Goal: Entertainment & Leisure: Consume media (video, audio)

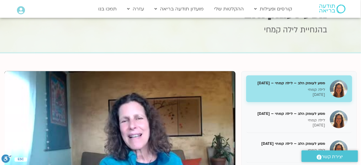
click at [290, 89] on p "לילה קמחי" at bounding box center [287, 89] width 75 height 5
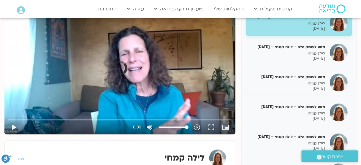
scroll to position [95, 0]
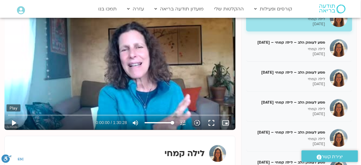
click at [14, 120] on button "play_arrow" at bounding box center [14, 123] width 14 height 14
click at [212, 123] on button "fullscreen" at bounding box center [211, 123] width 14 height 14
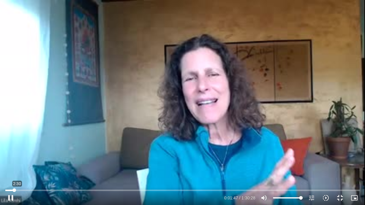
click at [17, 165] on input "Seek" at bounding box center [182, 190] width 354 height 4
click at [18, 165] on input "Seek" at bounding box center [182, 190] width 354 height 4
click at [22, 165] on input "Seek" at bounding box center [182, 190] width 354 height 4
click at [28, 165] on input "Seek" at bounding box center [182, 190] width 354 height 4
click at [35, 165] on input "Seek" at bounding box center [182, 190] width 354 height 4
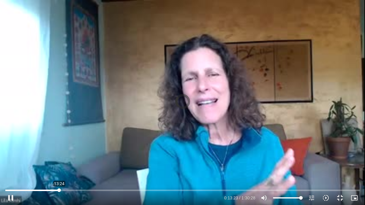
click at [59, 165] on input "Seek" at bounding box center [182, 190] width 354 height 4
drag, startPoint x: 61, startPoint y: 190, endPoint x: 64, endPoint y: 191, distance: 3.3
click at [64, 165] on input "Seek" at bounding box center [182, 190] width 354 height 4
drag, startPoint x: 65, startPoint y: 189, endPoint x: 69, endPoint y: 189, distance: 4.2
click at [69, 165] on input "Seek" at bounding box center [182, 190] width 354 height 4
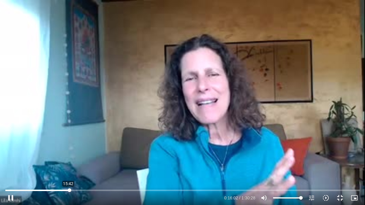
type input "962.841954"
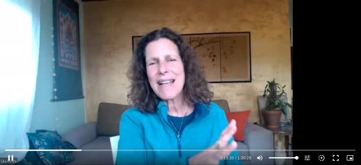
scroll to position [71, 0]
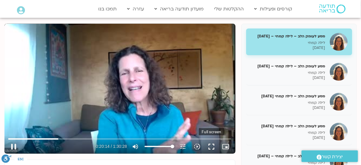
click at [212, 147] on button "fullscreen" at bounding box center [211, 146] width 14 height 14
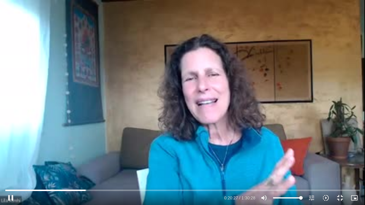
click at [242, 42] on div "Skip Ad 1:21:39 pause 0:20:27 / 1:30:28 volume_up Mute tune Resolution Auto 240…" at bounding box center [182, 102] width 365 height 205
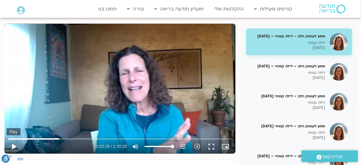
click at [13, 147] on button "play_arrow" at bounding box center [14, 146] width 14 height 14
click at [210, 146] on button "fullscreen" at bounding box center [211, 146] width 14 height 14
type input "1317.09665"
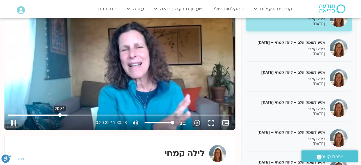
click at [60, 115] on input "Seek" at bounding box center [119, 115] width 223 height 4
click at [53, 115] on input "Seek" at bounding box center [119, 115] width 223 height 4
click at [209, 122] on button "fullscreen" at bounding box center [211, 123] width 14 height 14
type input "1330.246169"
drag, startPoint x: 85, startPoint y: 115, endPoint x: 89, endPoint y: 115, distance: 3.6
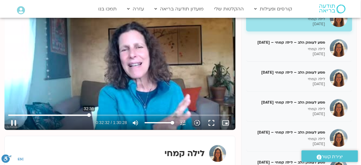
click at [89, 115] on input "Seek" at bounding box center [119, 115] width 223 height 4
click at [213, 122] on button "fullscreen" at bounding box center [211, 123] width 14 height 14
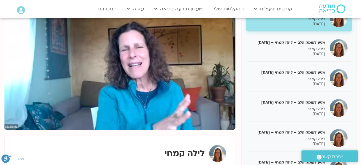
click at [118, 58] on div "Skip Ad 1:01:56 pause 0:39:21 / 1:30:28 volume_up Mute tune Resolution Auto 240…" at bounding box center [119, 65] width 231 height 130
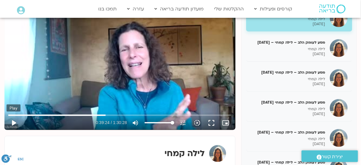
click at [14, 123] on button "play_arrow" at bounding box center [14, 123] width 14 height 14
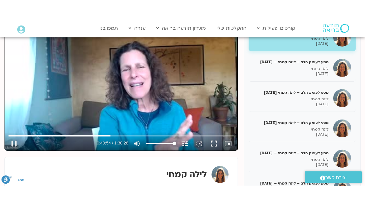
scroll to position [71, 0]
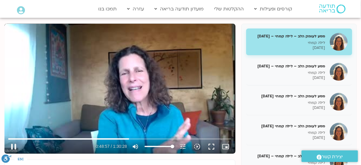
click at [199, 98] on div "Skip Ad 1:11:14 pause 0:48:57 / 1:30:28 volume_up Mute tune Resolution Auto 240…" at bounding box center [119, 89] width 231 height 130
click at [15, 147] on button "play_arrow" at bounding box center [14, 146] width 14 height 14
click at [210, 145] on button "fullscreen" at bounding box center [211, 146] width 14 height 14
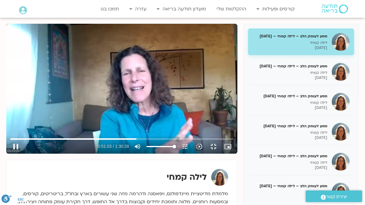
type input "3064.214793"
